Goal: Information Seeking & Learning: Learn about a topic

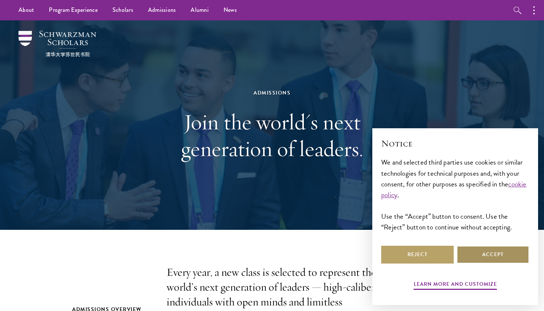
click at [467, 249] on button "Accept" at bounding box center [493, 255] width 73 height 18
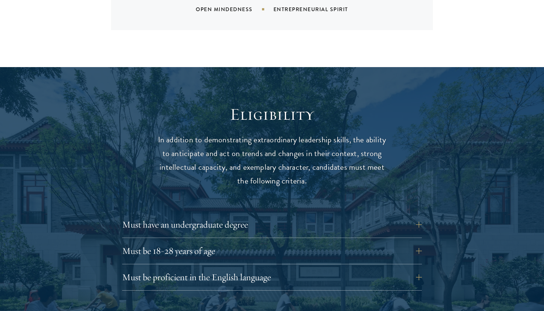
scroll to position [889, 0]
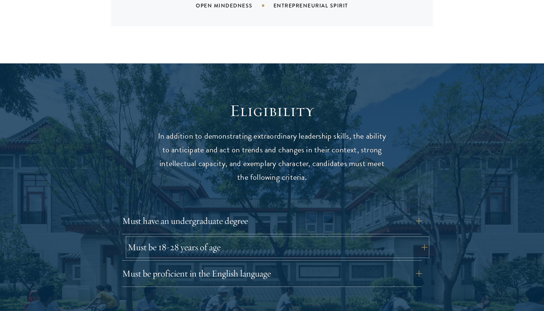
click at [304, 238] on button "Must be 18-28 years of age" at bounding box center [278, 247] width 300 height 18
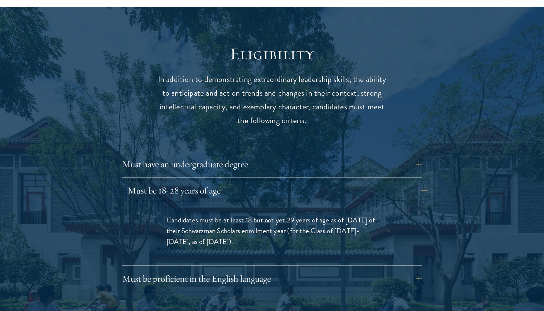
scroll to position [955, 0]
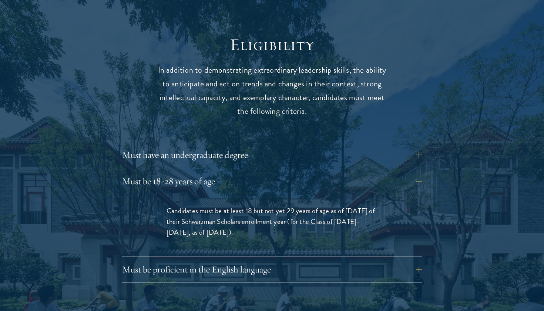
click at [421, 172] on button "Must be 18-28 years of age" at bounding box center [278, 181] width 300 height 18
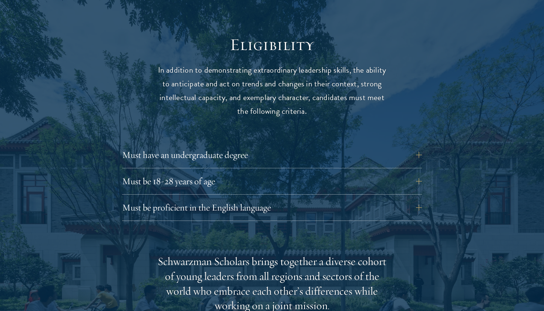
click at [481, 162] on div at bounding box center [272, 302] width 544 height 610
click at [370, 199] on button "Must be proficient in the English language" at bounding box center [278, 208] width 300 height 18
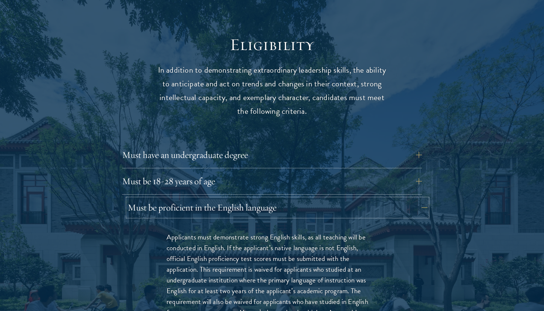
click at [370, 199] on button "Must be proficient in the English language" at bounding box center [278, 208] width 300 height 18
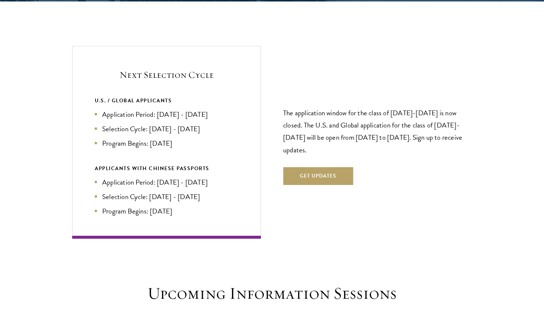
scroll to position [1562, 0]
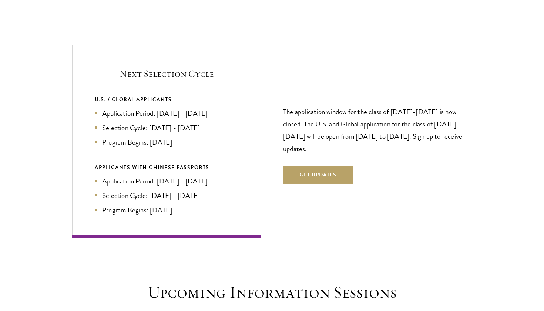
drag, startPoint x: 158, startPoint y: 100, endPoint x: 223, endPoint y: 101, distance: 65.2
click at [223, 108] on li "Application Period: Apr 2026 - Sep 2026" at bounding box center [167, 113] width 144 height 11
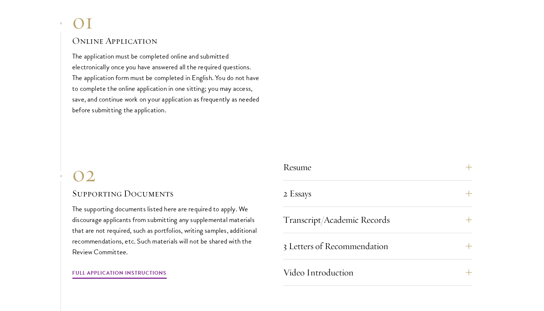
scroll to position [2251, 0]
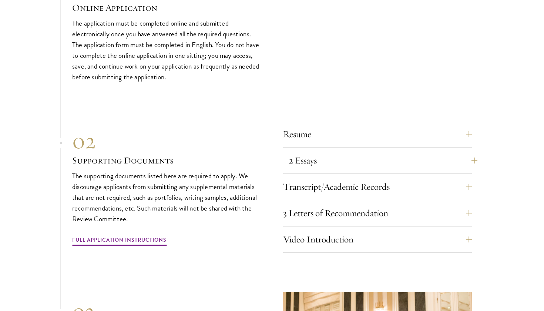
click at [292, 151] on button "2 Essays" at bounding box center [383, 160] width 189 height 18
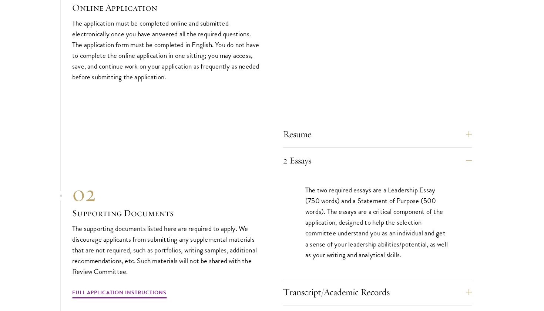
click at [388, 75] on div "01 Online Application 01 Online Application The application must be completed o…" at bounding box center [272, 257] width 400 height 564
click at [377, 125] on button "Resume" at bounding box center [383, 134] width 189 height 18
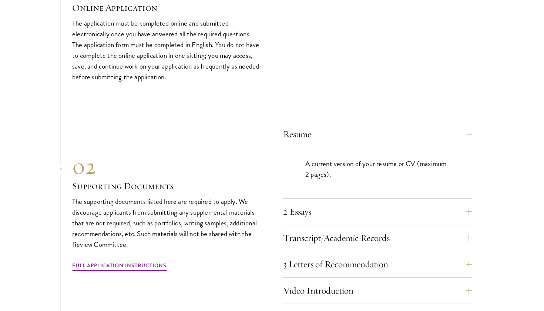
click at [403, 60] on div "01 Online Application 01 Online Application The application must be completed o…" at bounding box center [272, 28] width 400 height 107
click at [364, 229] on button "Transcript/Academic Records" at bounding box center [383, 238] width 189 height 18
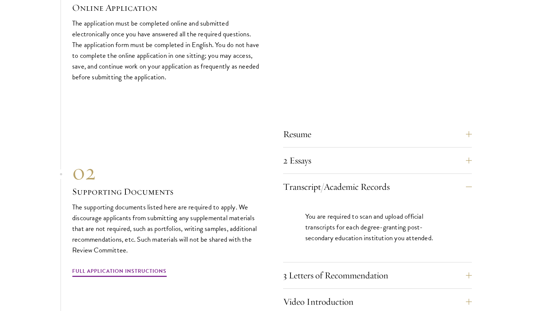
click at [487, 192] on section "01 Online Application 01 Online Application The application must be completed o…" at bounding box center [272, 235] width 544 height 521
click at [469, 178] on button "Transcript/Academic Records" at bounding box center [383, 187] width 189 height 18
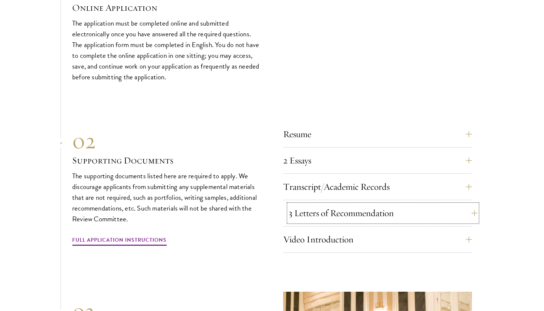
click at [437, 204] on button "3 Letters of Recommendation" at bounding box center [383, 213] width 189 height 18
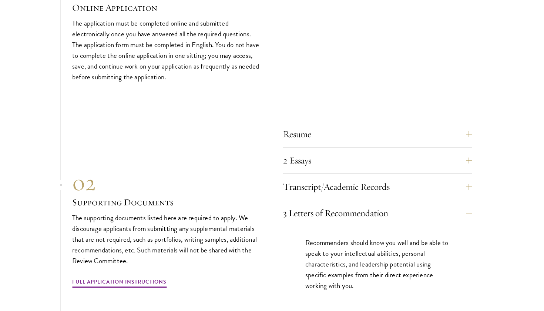
click at [508, 247] on section "01 Online Application 01 Online Application The application must be completed o…" at bounding box center [272, 246] width 544 height 542
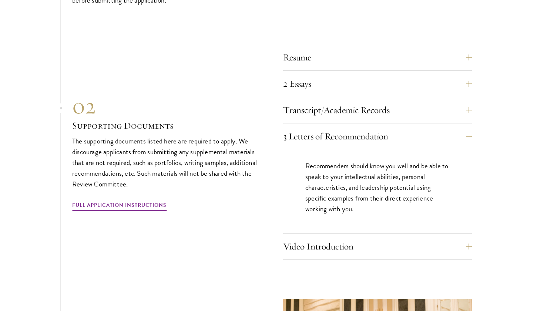
scroll to position [2329, 0]
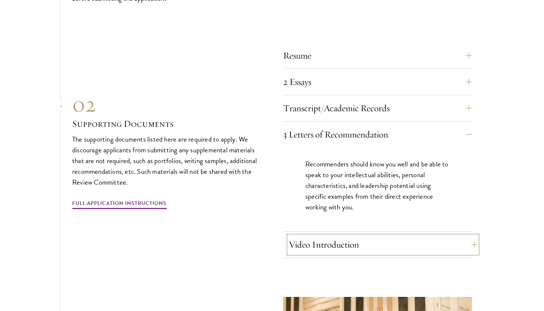
click at [423, 236] on button "Video Introduction" at bounding box center [383, 245] width 189 height 18
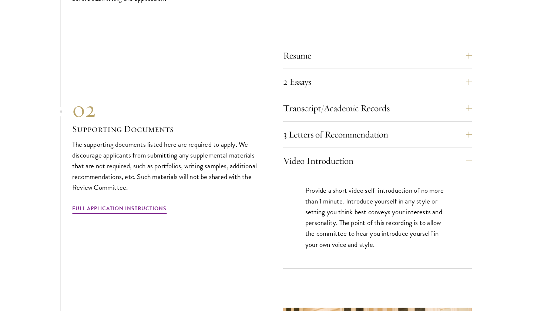
click at [486, 202] on section "01 Online Application 01 Online Application The application must be completed o…" at bounding box center [272, 172] width 544 height 553
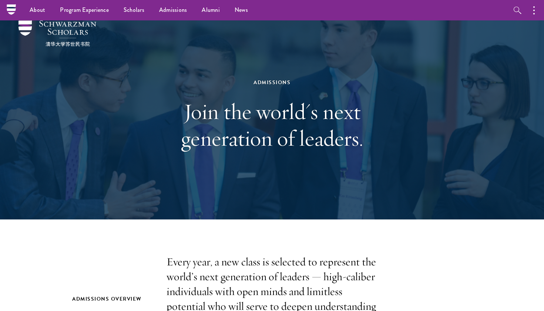
scroll to position [0, 0]
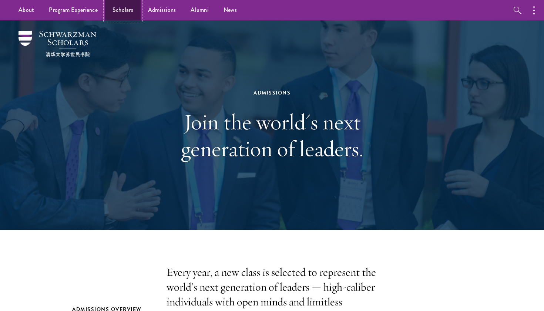
click at [114, 11] on link "Scholars" at bounding box center [123, 10] width 36 height 20
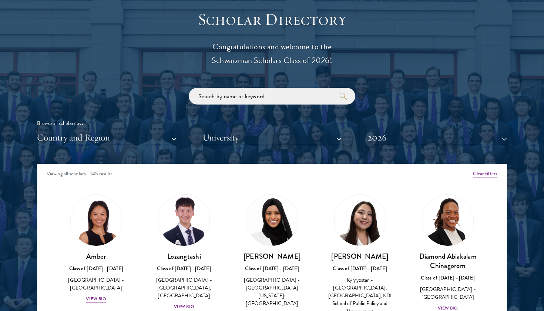
scroll to position [836, 0]
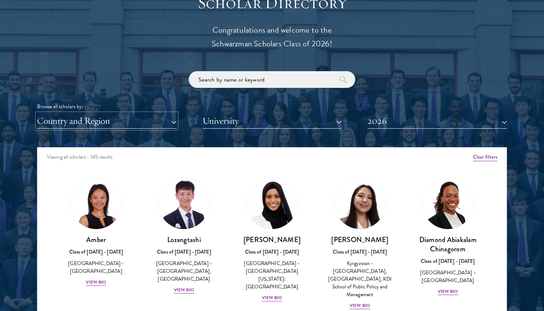
click at [146, 124] on button "Country and Region" at bounding box center [107, 120] width 140 height 15
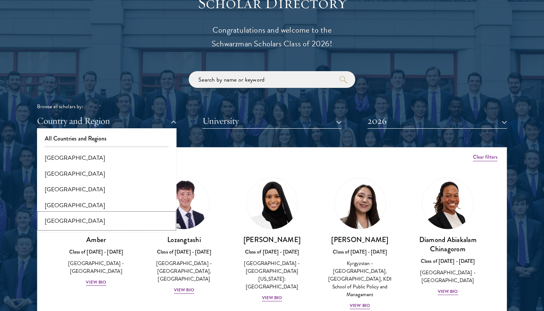
click at [99, 225] on button "[GEOGRAPHIC_DATA]" at bounding box center [106, 221] width 135 height 16
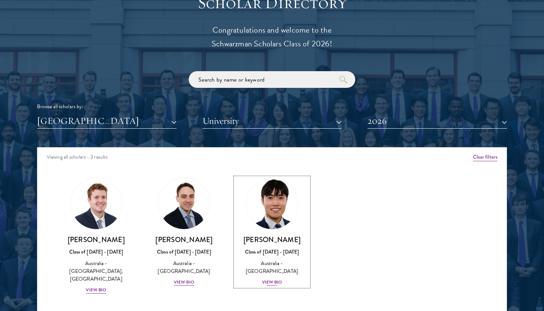
click at [267, 267] on div "[PERSON_NAME] Class of [DATE] - [DATE] [GEOGRAPHIC_DATA] - [GEOGRAPHIC_DATA] Vi…" at bounding box center [272, 260] width 73 height 51
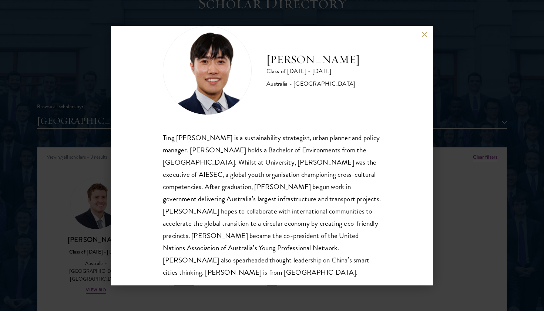
scroll to position [25, 0]
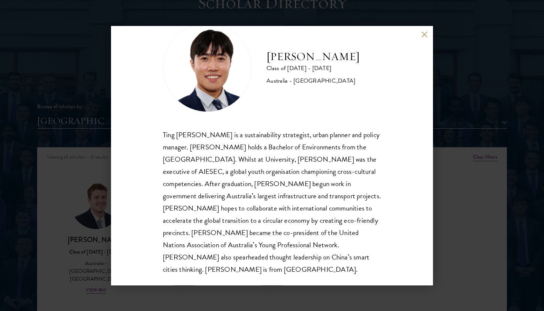
click at [423, 39] on div "[PERSON_NAME] Class of [DATE] - [DATE] [GEOGRAPHIC_DATA] - [GEOGRAPHIC_DATA] Ti…" at bounding box center [272, 155] width 322 height 259
click at [421, 34] on div "[PERSON_NAME] Class of [DATE] - [DATE] [GEOGRAPHIC_DATA] - [GEOGRAPHIC_DATA] Ti…" at bounding box center [272, 155] width 322 height 259
click at [423, 34] on button at bounding box center [424, 34] width 6 height 6
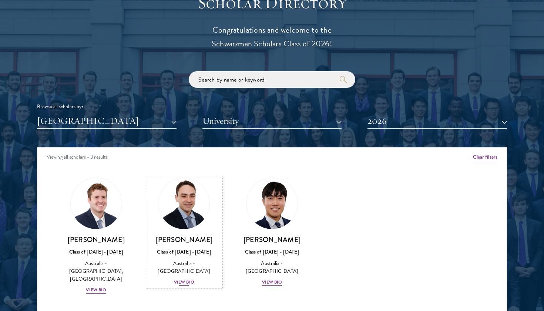
click at [186, 282] on div "View Bio" at bounding box center [184, 282] width 20 height 7
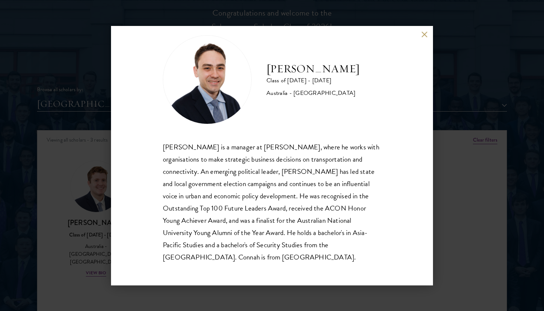
scroll to position [857, 0]
click at [424, 33] on button at bounding box center [424, 34] width 6 height 6
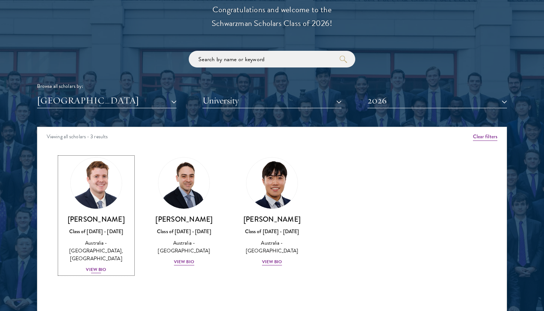
click at [96, 266] on div "View Bio" at bounding box center [96, 269] width 20 height 7
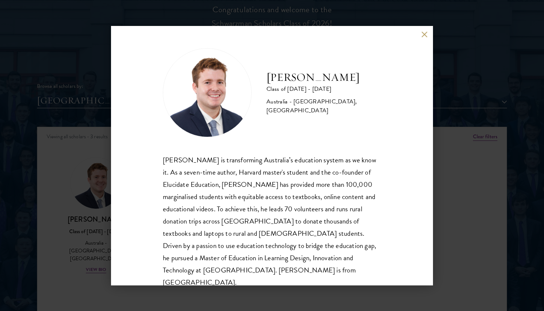
scroll to position [13, 0]
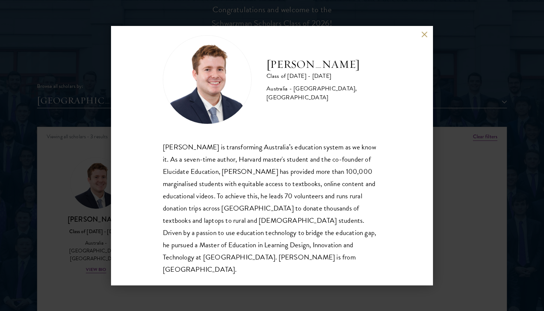
click at [423, 36] on button at bounding box center [424, 34] width 6 height 6
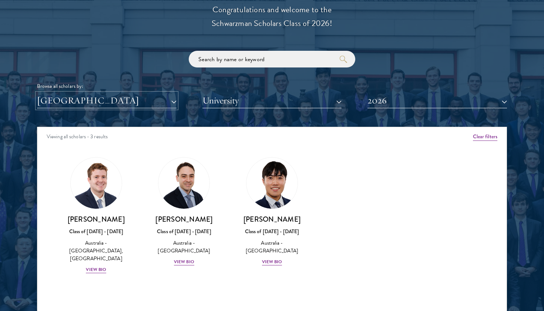
click at [142, 103] on button "[GEOGRAPHIC_DATA]" at bounding box center [107, 100] width 140 height 15
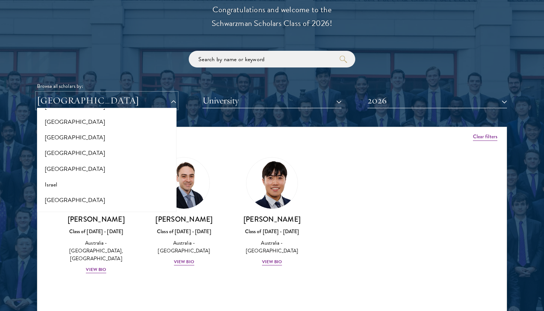
scroll to position [580, 0]
click at [97, 130] on button "[GEOGRAPHIC_DATA]" at bounding box center [106, 124] width 135 height 16
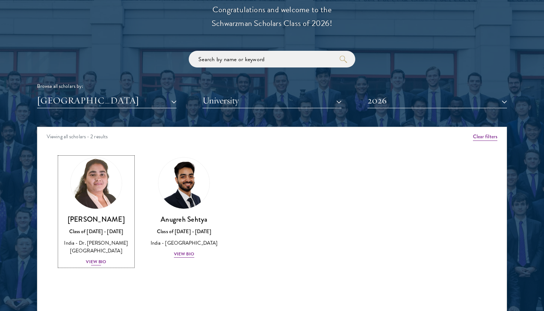
click at [103, 257] on div "[PERSON_NAME] Class of [DATE] - [DATE] [GEOGRAPHIC_DATA] - Dr. A P J [PERSON_NA…" at bounding box center [96, 239] width 73 height 51
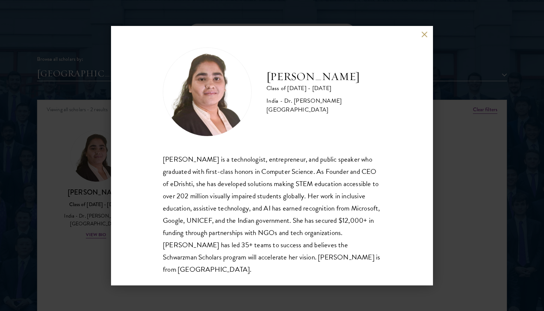
scroll to position [885, 0]
click at [429, 35] on div "[PERSON_NAME] Class of [DATE] - [DATE] [GEOGRAPHIC_DATA] - Dr. [PERSON_NAME][GE…" at bounding box center [272, 155] width 322 height 259
click at [425, 34] on button at bounding box center [424, 34] width 6 height 6
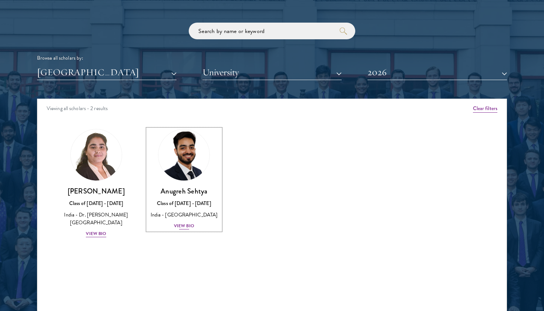
click at [184, 229] on div "View Bio" at bounding box center [184, 225] width 20 height 7
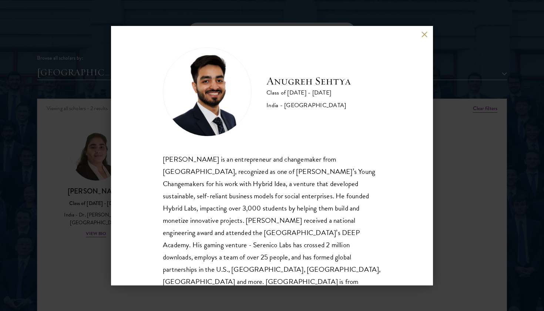
click at [424, 39] on div "[PERSON_NAME] Class of [DATE] - [DATE] [GEOGRAPHIC_DATA] - [GEOGRAPHIC_DATA] [P…" at bounding box center [272, 155] width 322 height 259
click at [423, 34] on button at bounding box center [424, 34] width 6 height 6
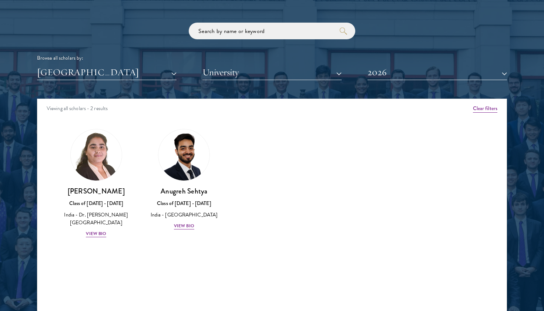
click at [410, 136] on div "Amber Class of [DATE] - [DATE] [GEOGRAPHIC_DATA] - [GEOGRAPHIC_DATA] View Bio C…" at bounding box center [272, 190] width 470 height 140
